Goal: Transaction & Acquisition: Purchase product/service

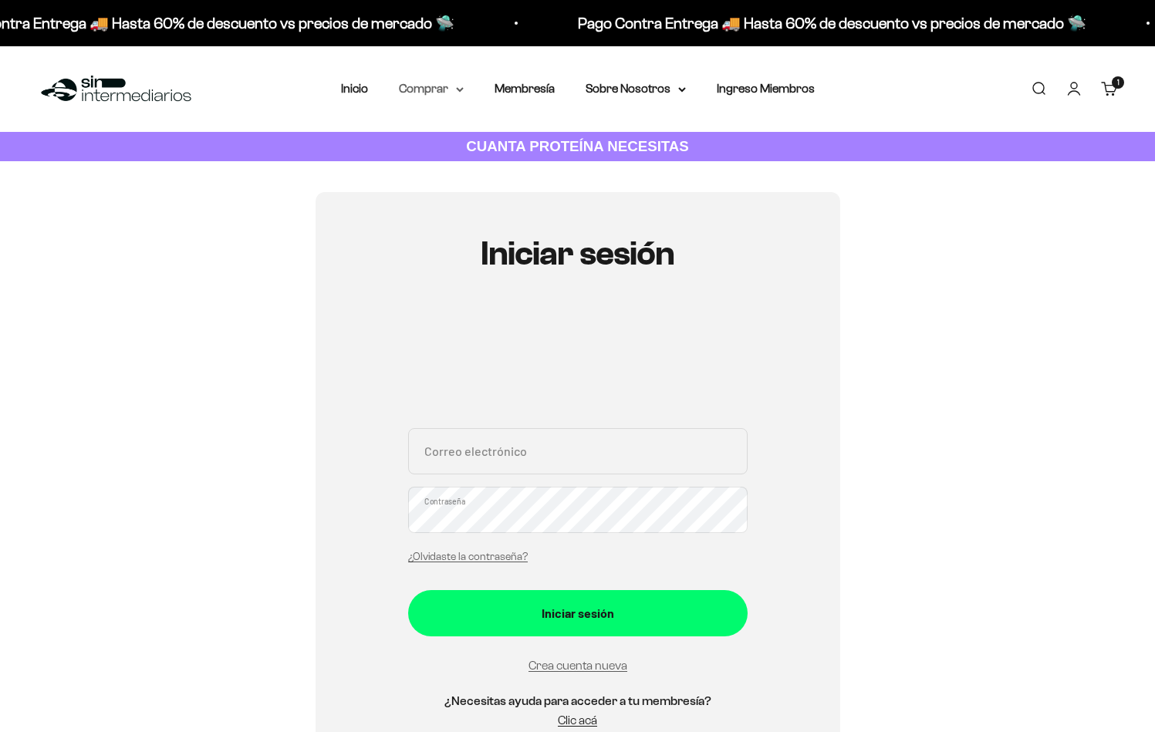
click at [423, 88] on summary "Comprar" at bounding box center [431, 89] width 65 height 20
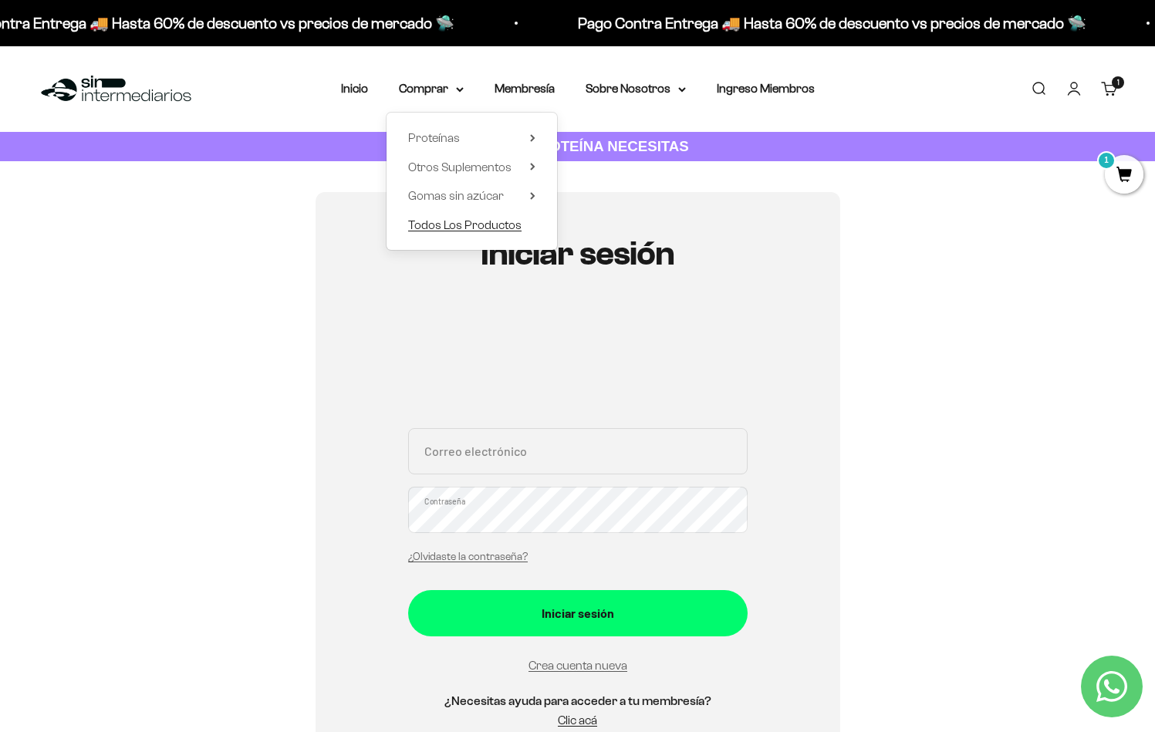
click at [477, 228] on span "Todos Los Productos" at bounding box center [464, 224] width 113 height 13
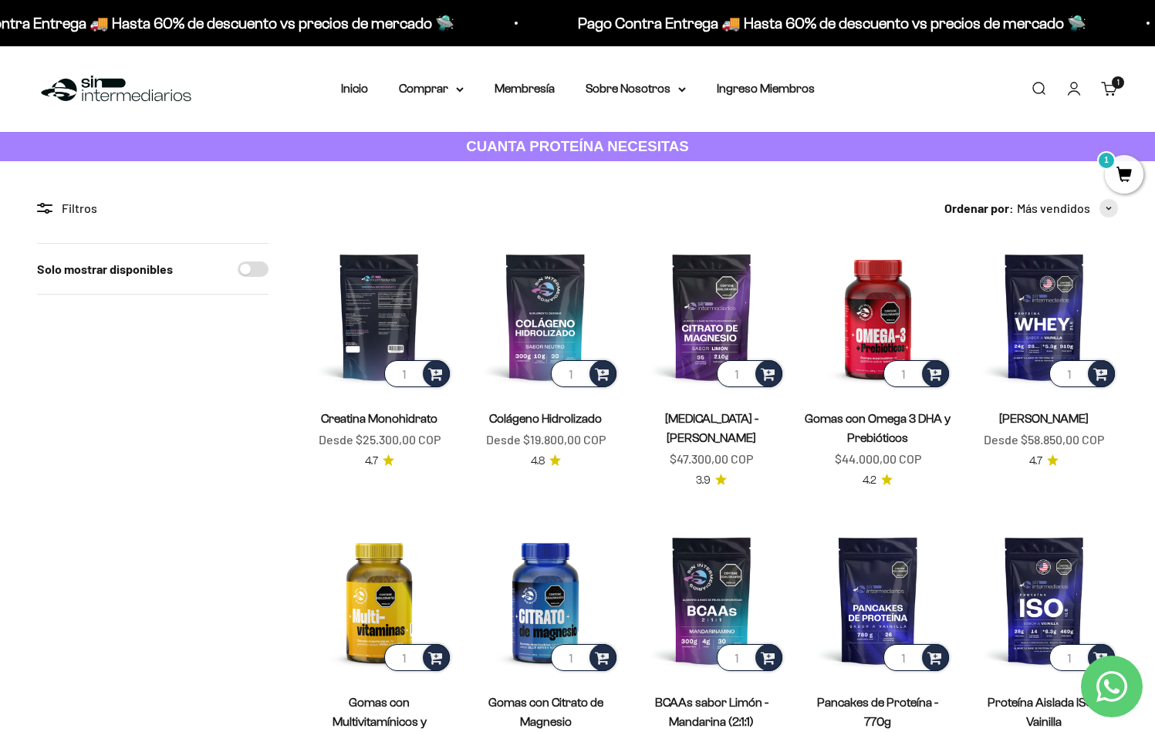
click at [395, 326] on img at bounding box center [379, 316] width 147 height 147
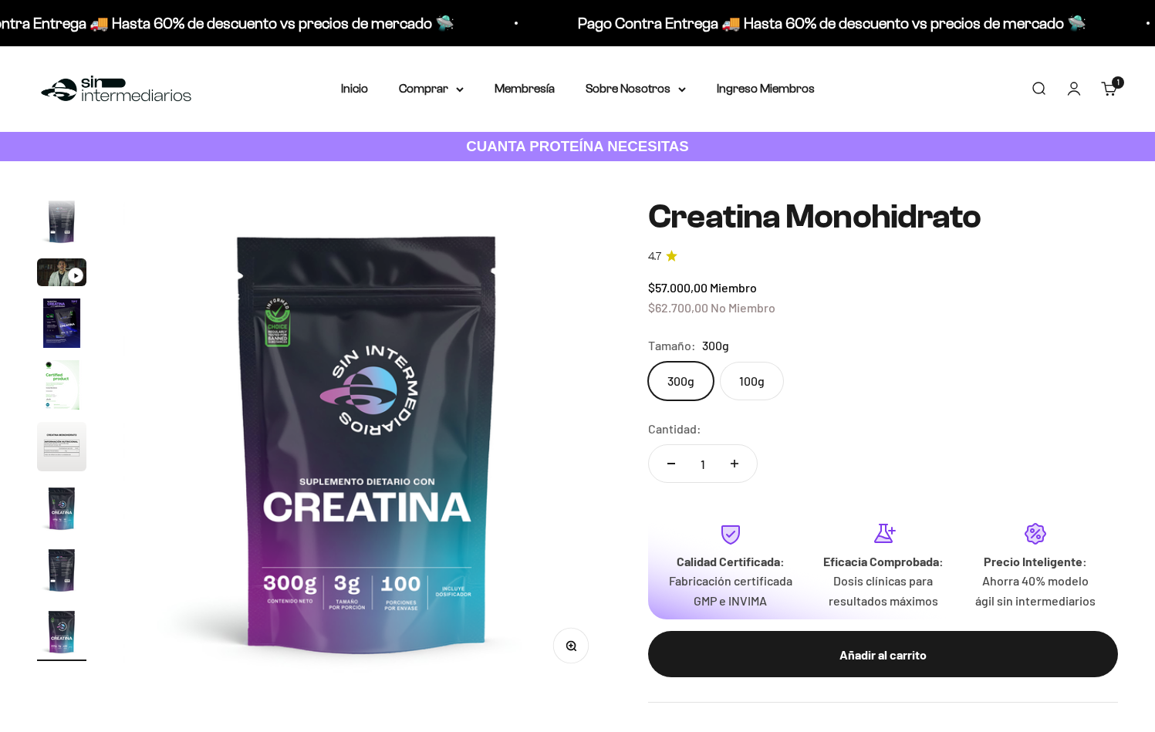
scroll to position [0, 4050]
click at [775, 374] on label "100g" at bounding box center [752, 381] width 64 height 39
click at [648, 362] on input "100g" at bounding box center [647, 361] width 1 height 1
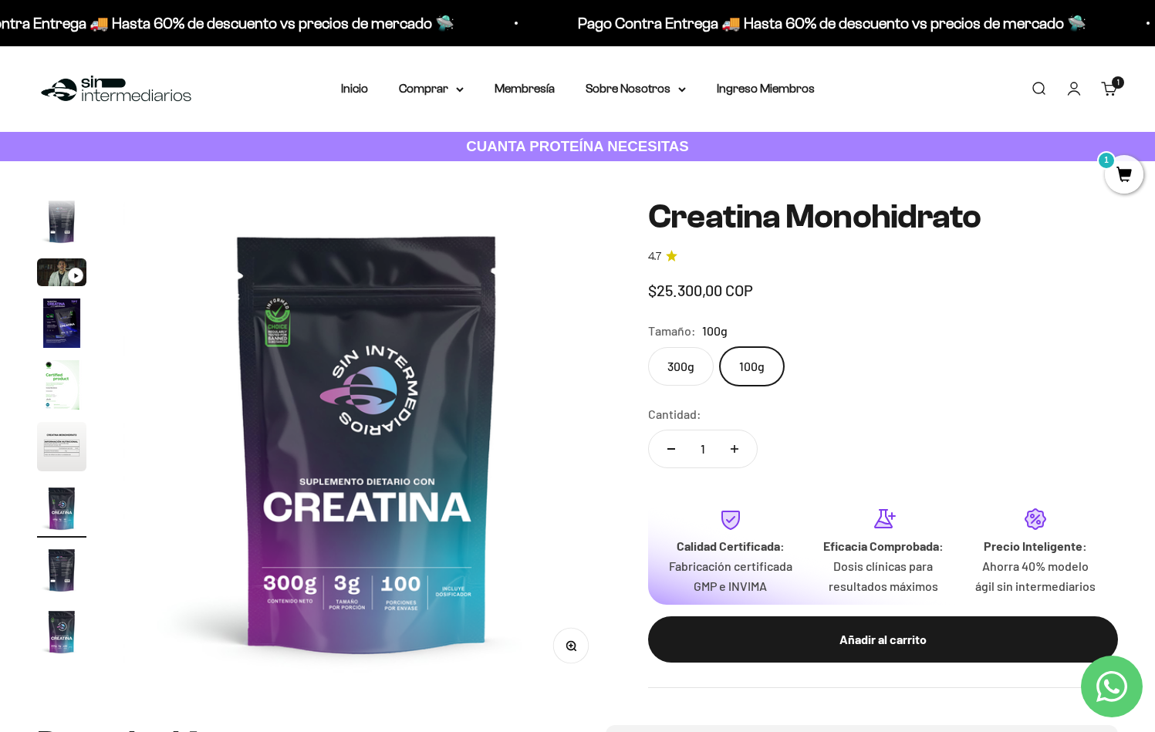
scroll to position [0, 3037]
